Goal: Register for event/course

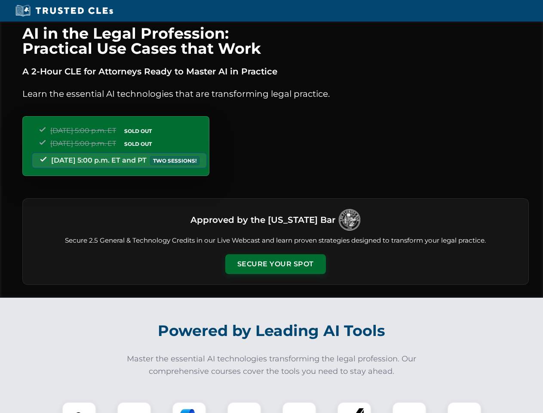
click at [275, 264] on button "Secure Your Spot" at bounding box center [275, 264] width 101 height 20
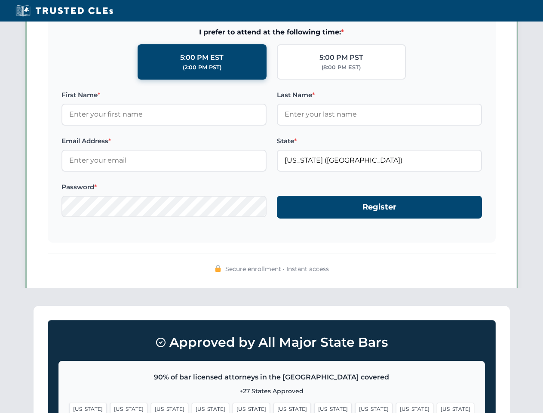
click at [314, 407] on span "[US_STATE]" at bounding box center [332, 408] width 37 height 12
click at [396, 407] on span "[US_STATE]" at bounding box center [414, 408] width 37 height 12
